Goal: Obtain resource: Download file/media

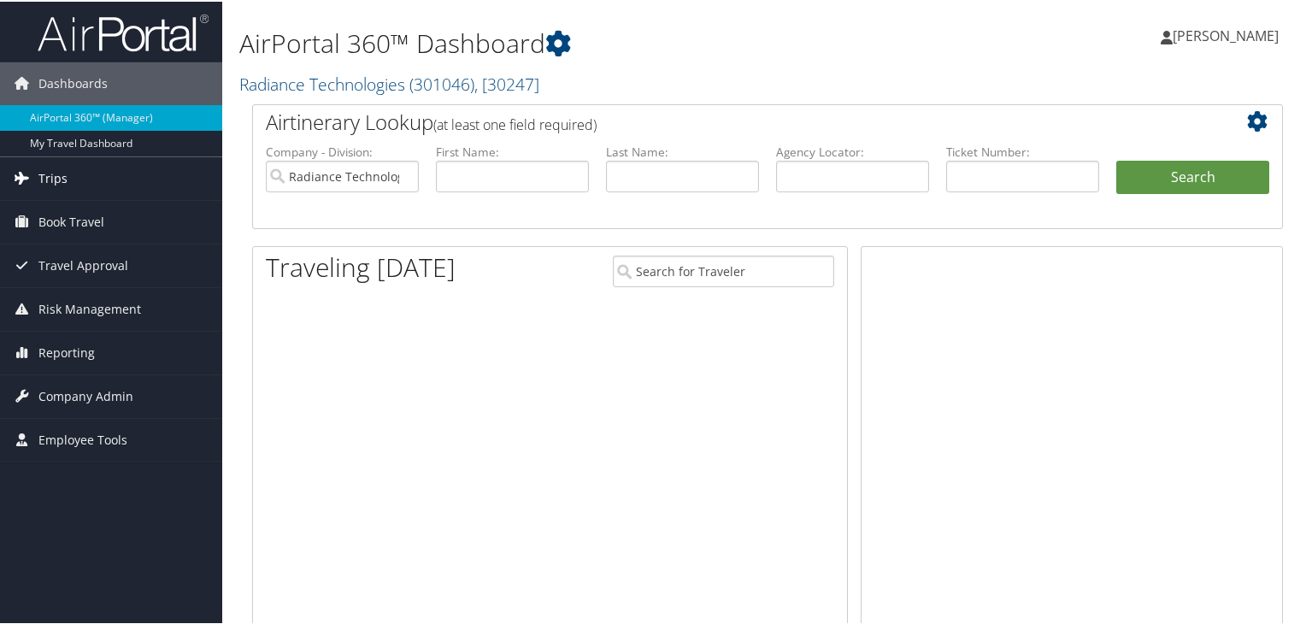
click at [146, 179] on link "Trips" at bounding box center [111, 177] width 222 height 43
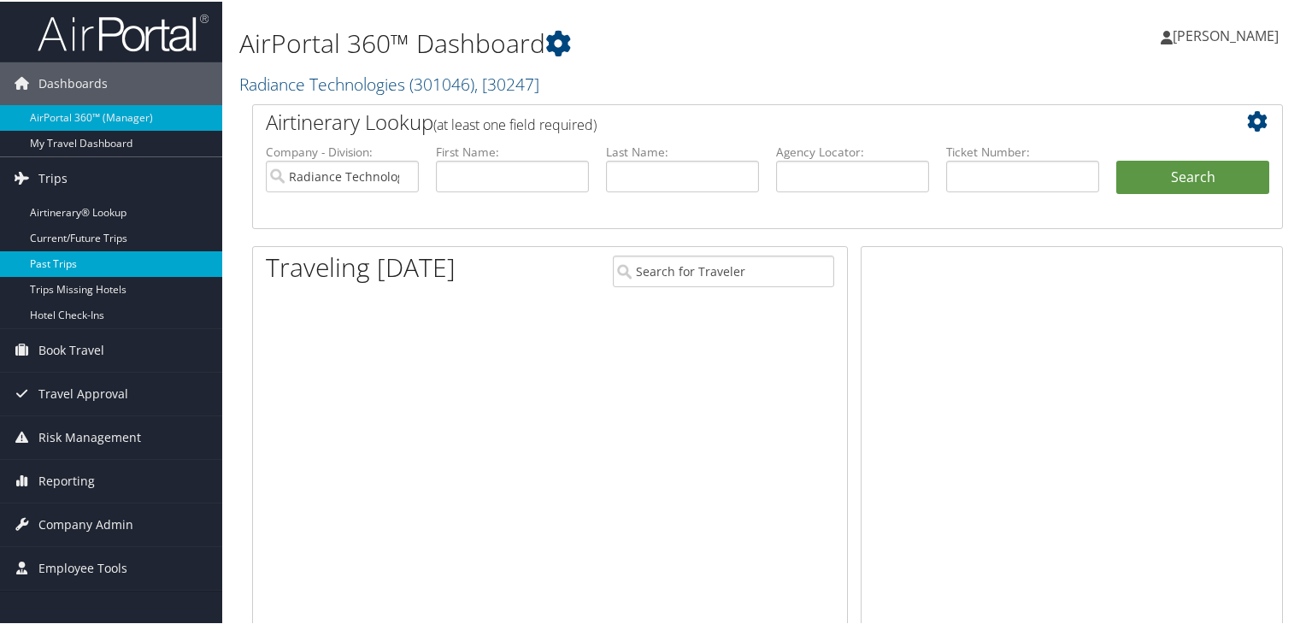
click at [151, 257] on link "Past Trips" at bounding box center [111, 263] width 222 height 26
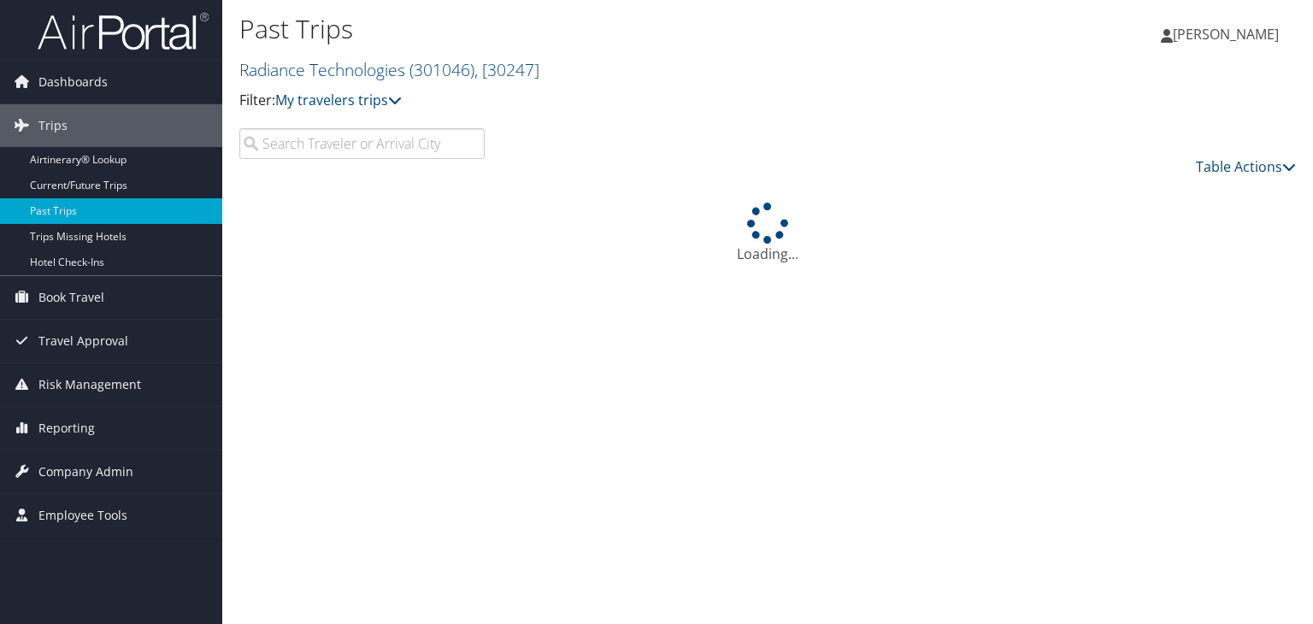
click at [297, 145] on input "search" at bounding box center [361, 143] width 245 height 31
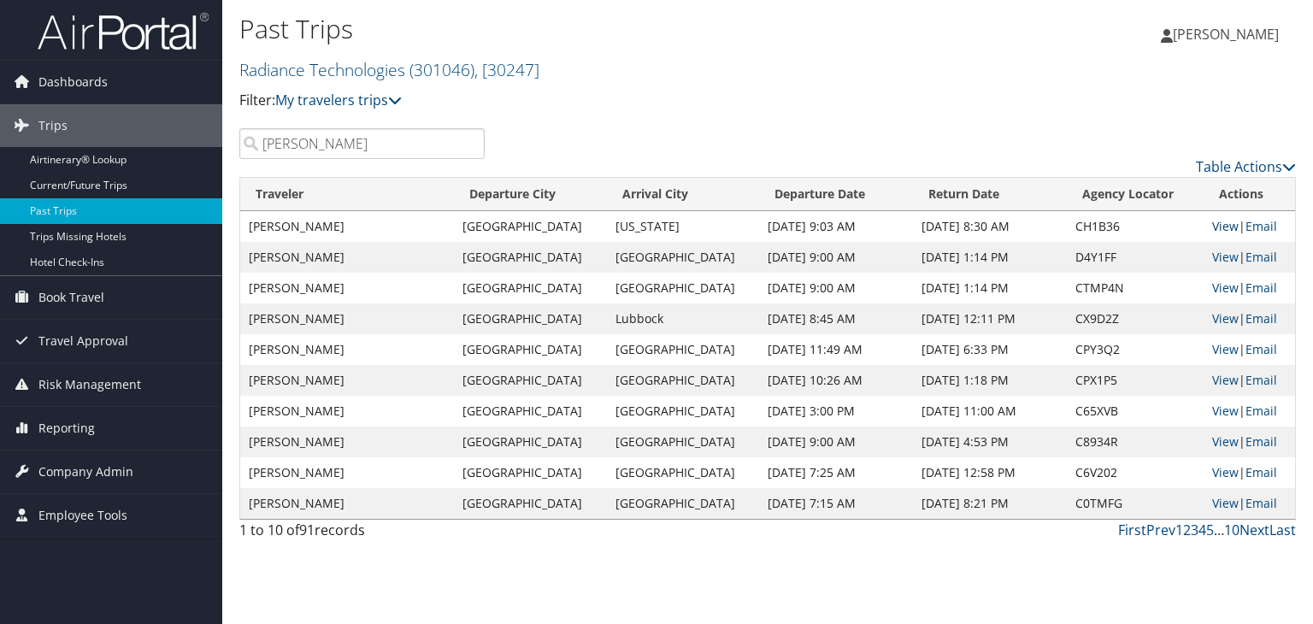
type input "hammett"
click at [1218, 220] on link "View" at bounding box center [1225, 226] width 27 height 16
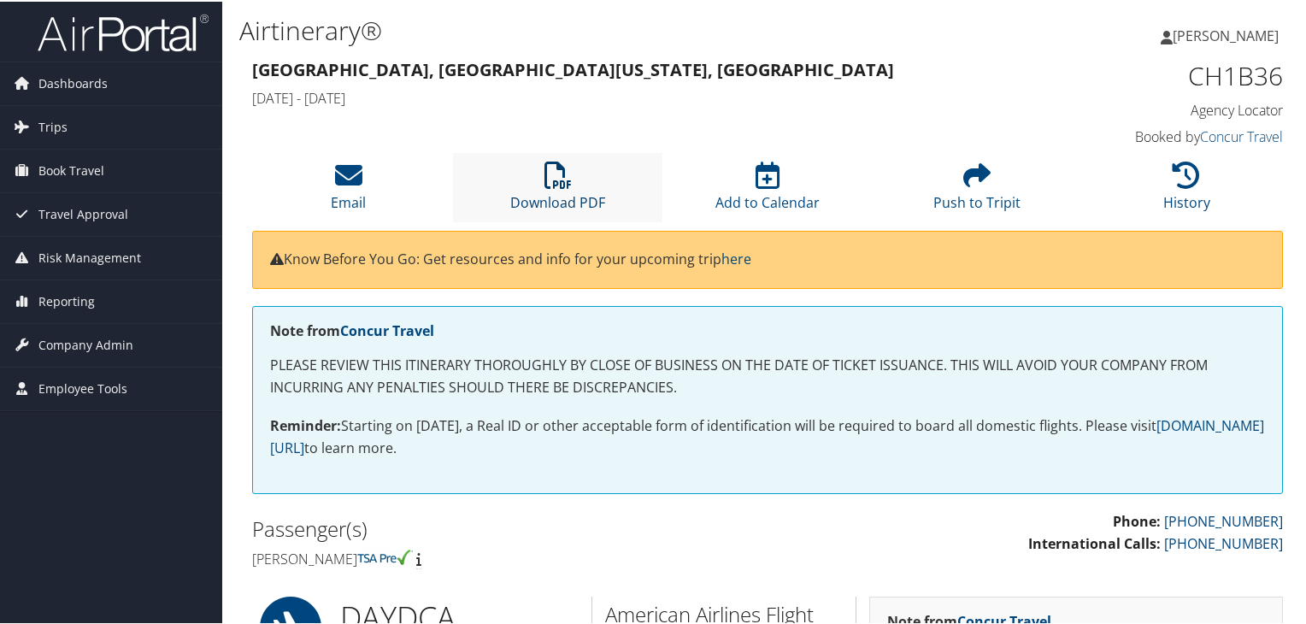
click at [561, 167] on icon at bounding box center [558, 173] width 27 height 27
